Goal: Information Seeking & Learning: Find specific fact

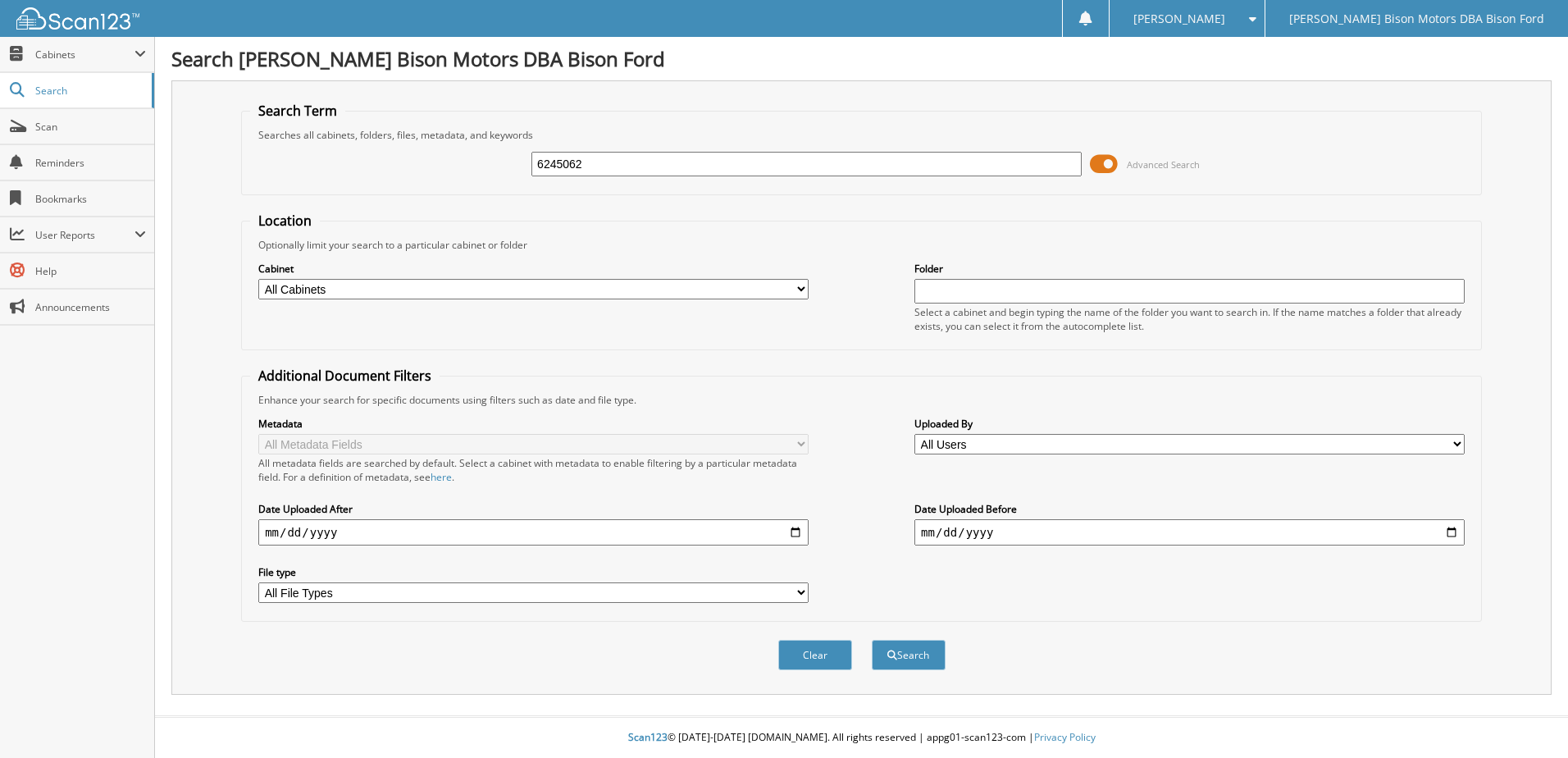
type input "6245062"
click at [872, 640] on button "Search" at bounding box center [909, 655] width 74 height 31
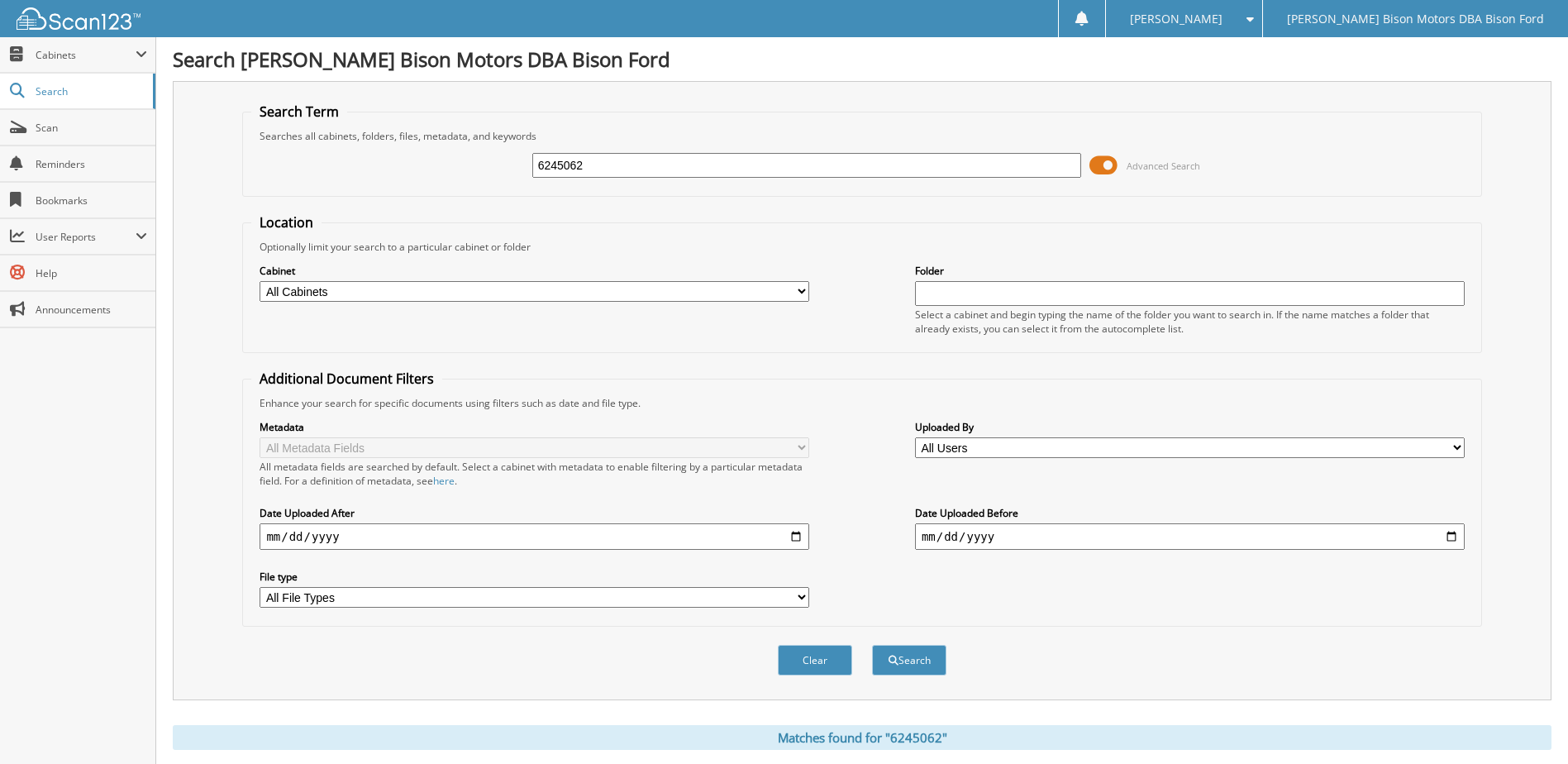
scroll to position [161, 0]
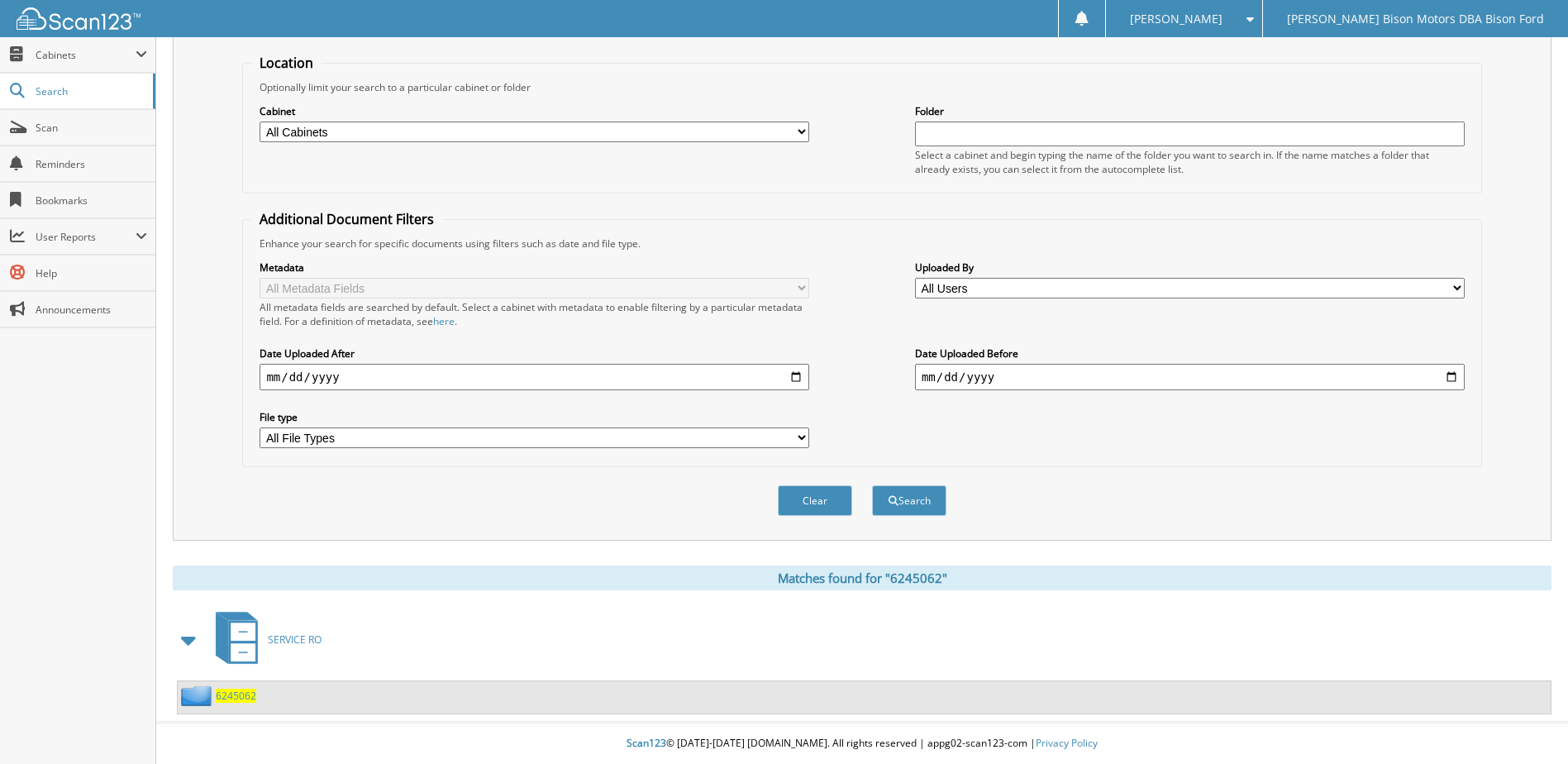
click at [288, 639] on span "SERVICE RO" at bounding box center [294, 639] width 53 height 14
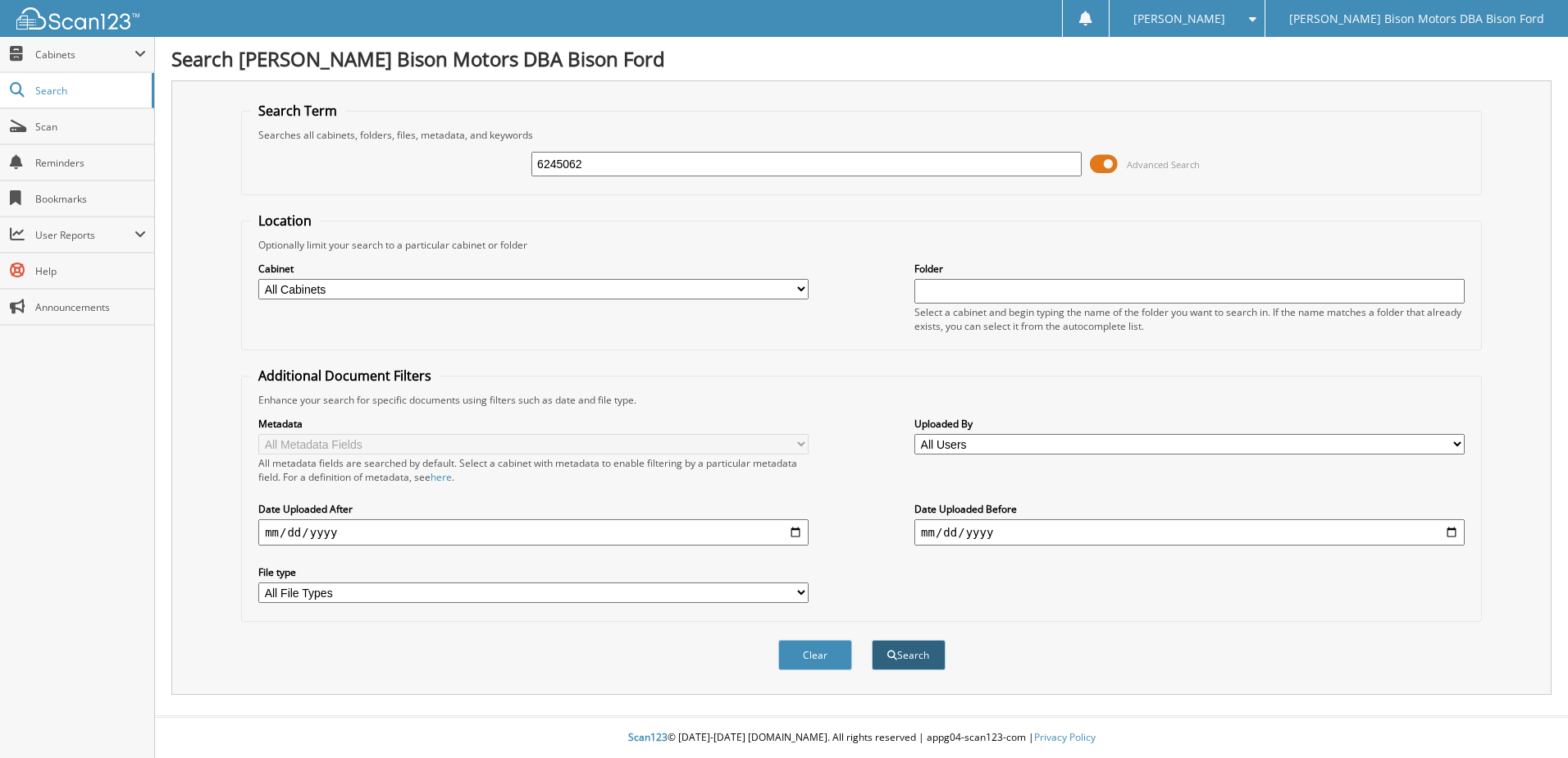
type input "6245062"
click at [909, 662] on button "Search" at bounding box center [909, 655] width 74 height 31
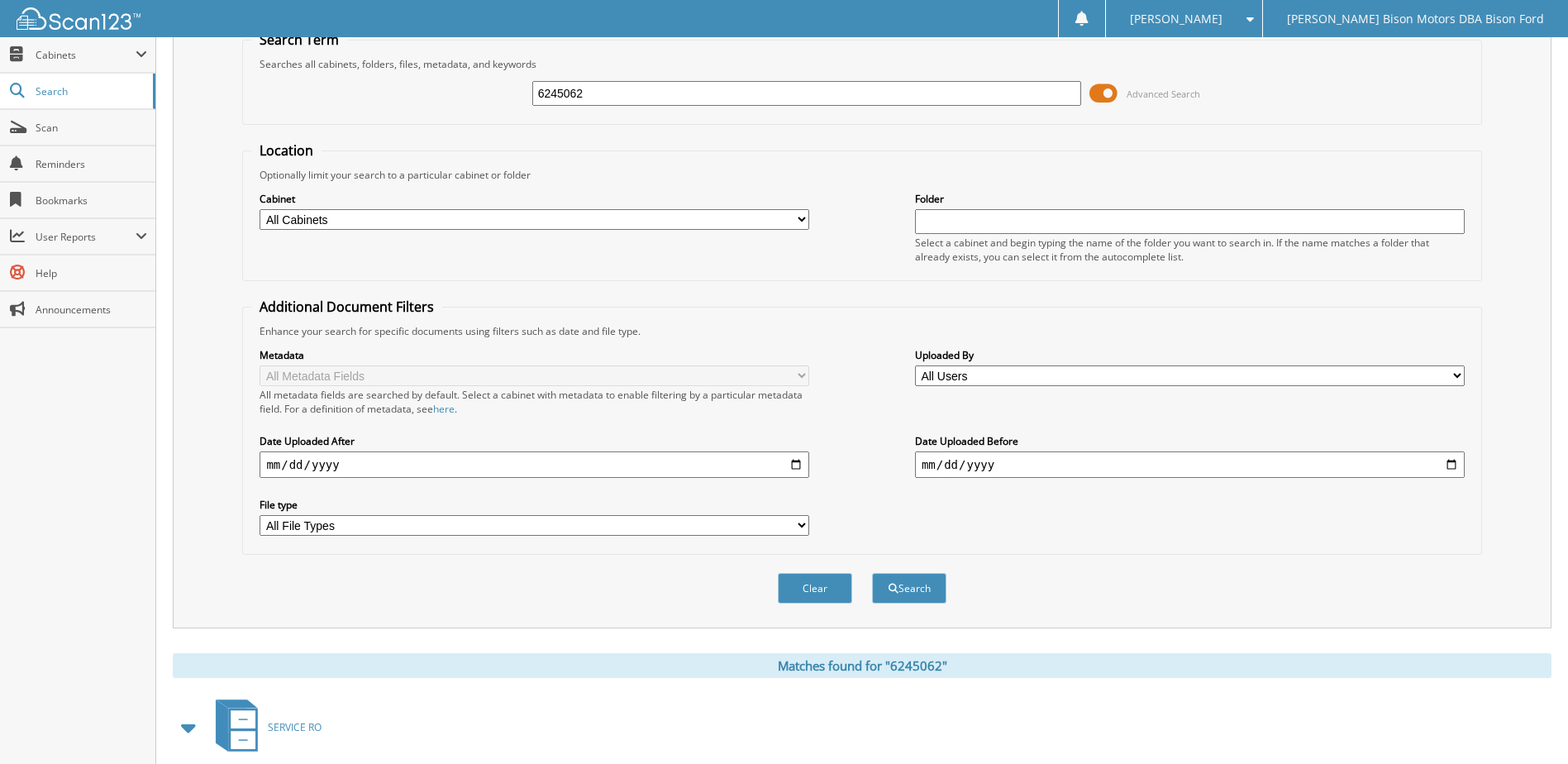
scroll to position [161, 0]
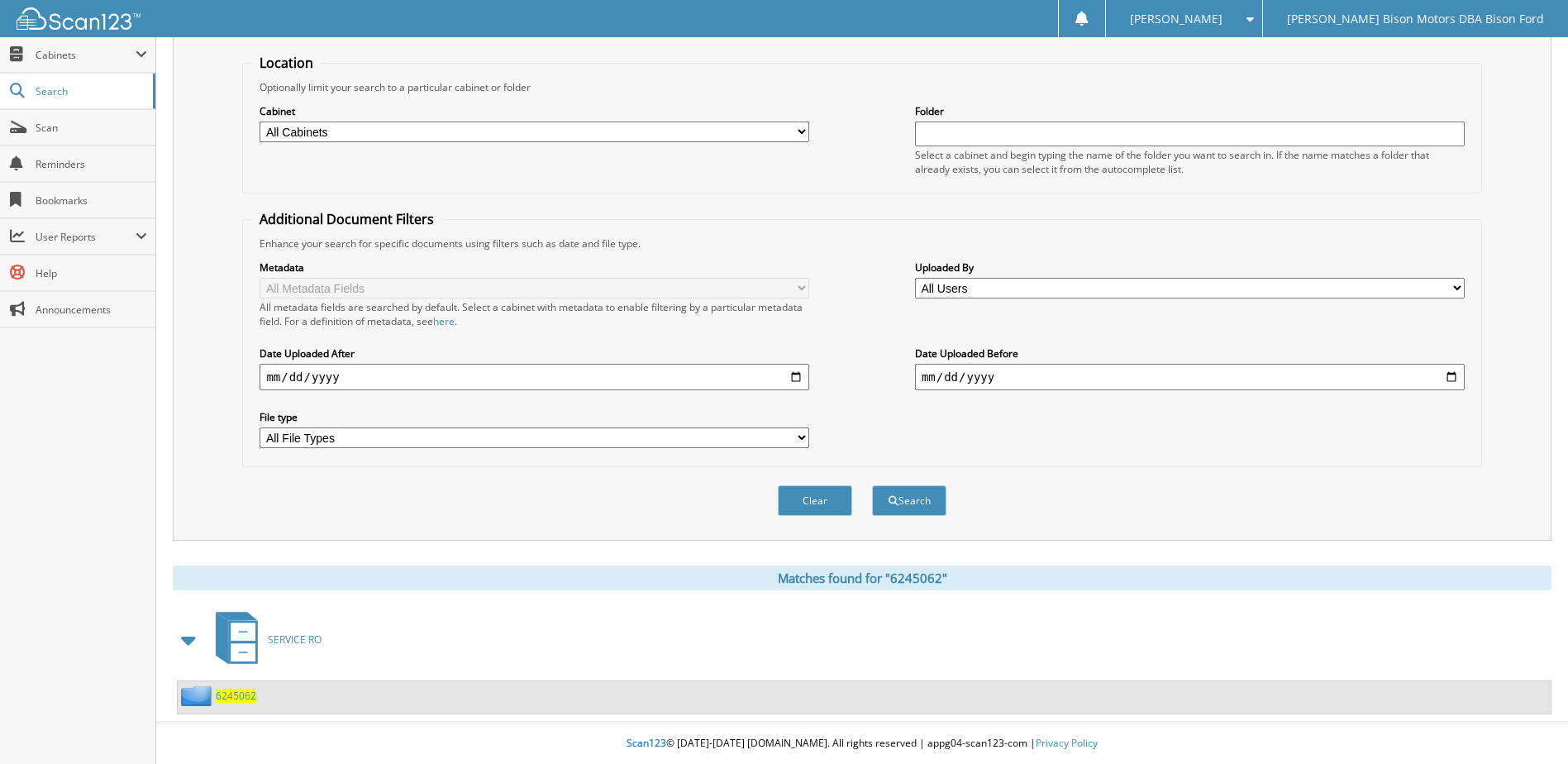
click at [235, 696] on span "6245062" at bounding box center [236, 695] width 40 height 14
